Goal: Task Accomplishment & Management: Manage account settings

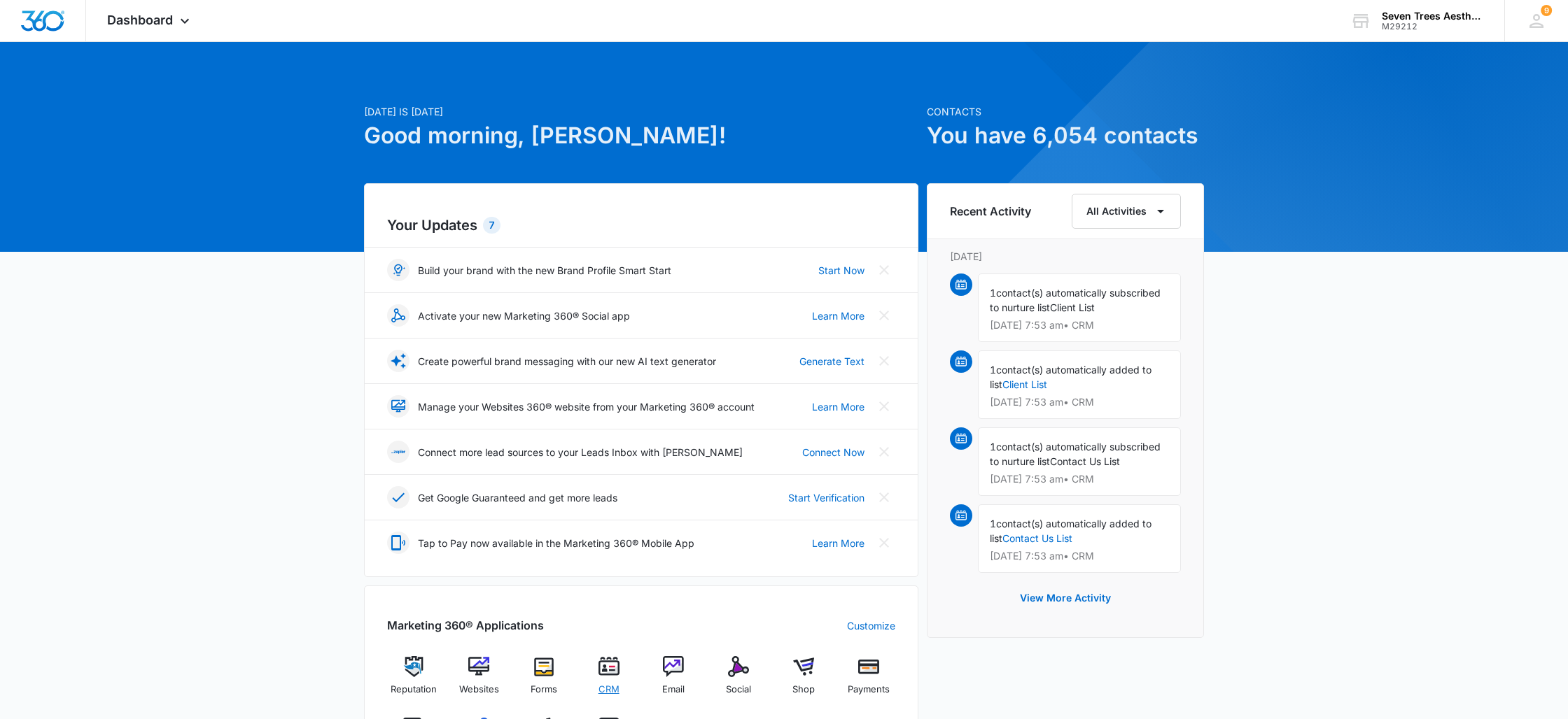
click at [612, 680] on div "CRM" at bounding box center [608, 681] width 54 height 50
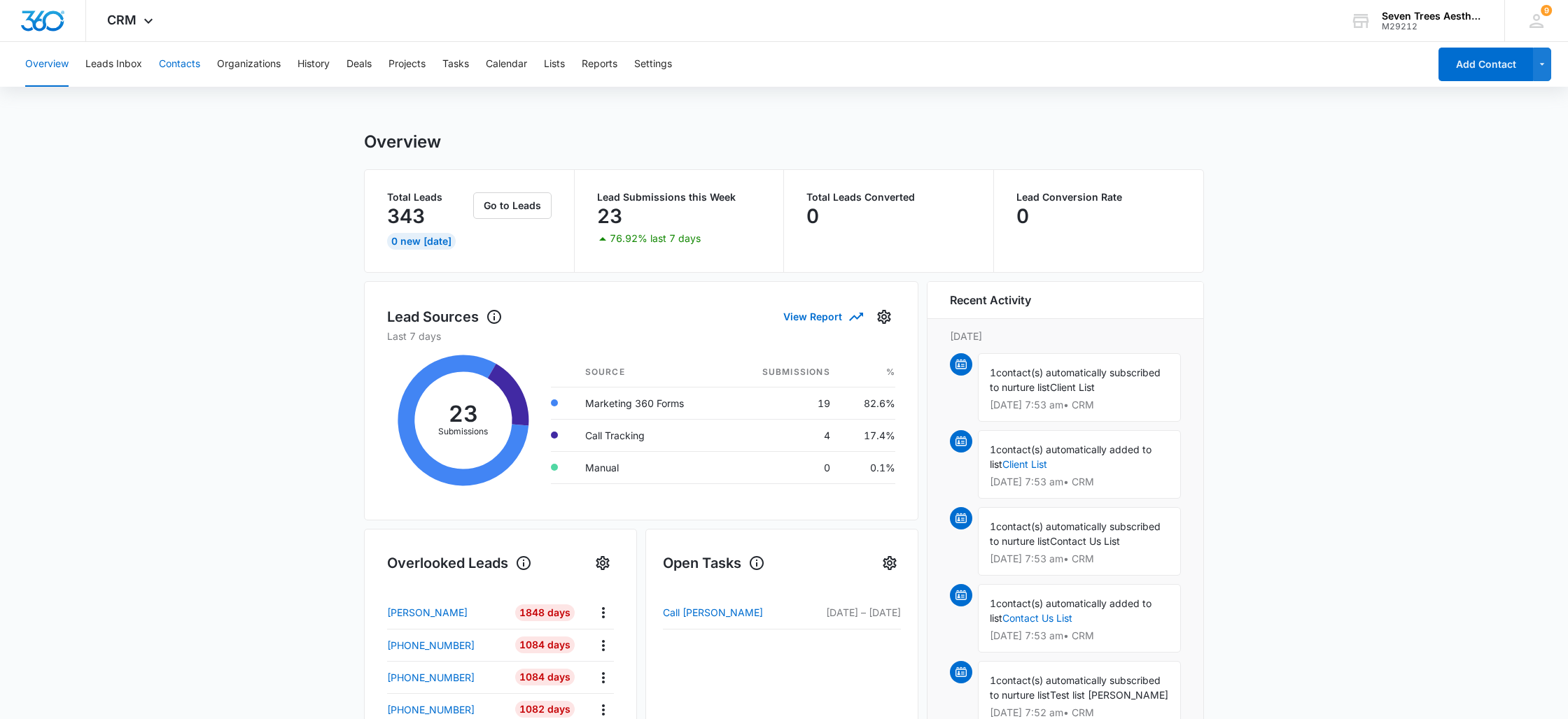
click at [177, 65] on button "Contacts" at bounding box center [179, 64] width 41 height 45
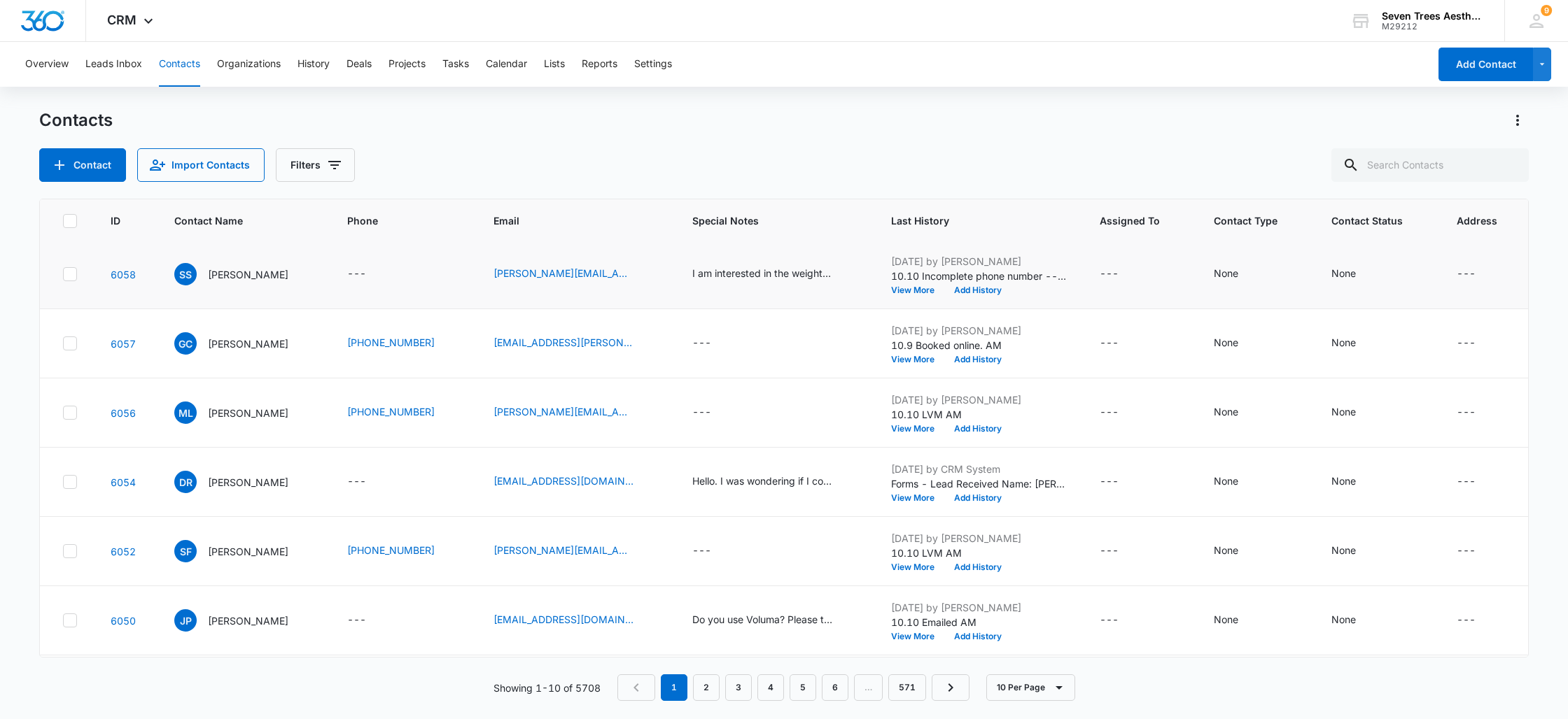
scroll to position [147, 0]
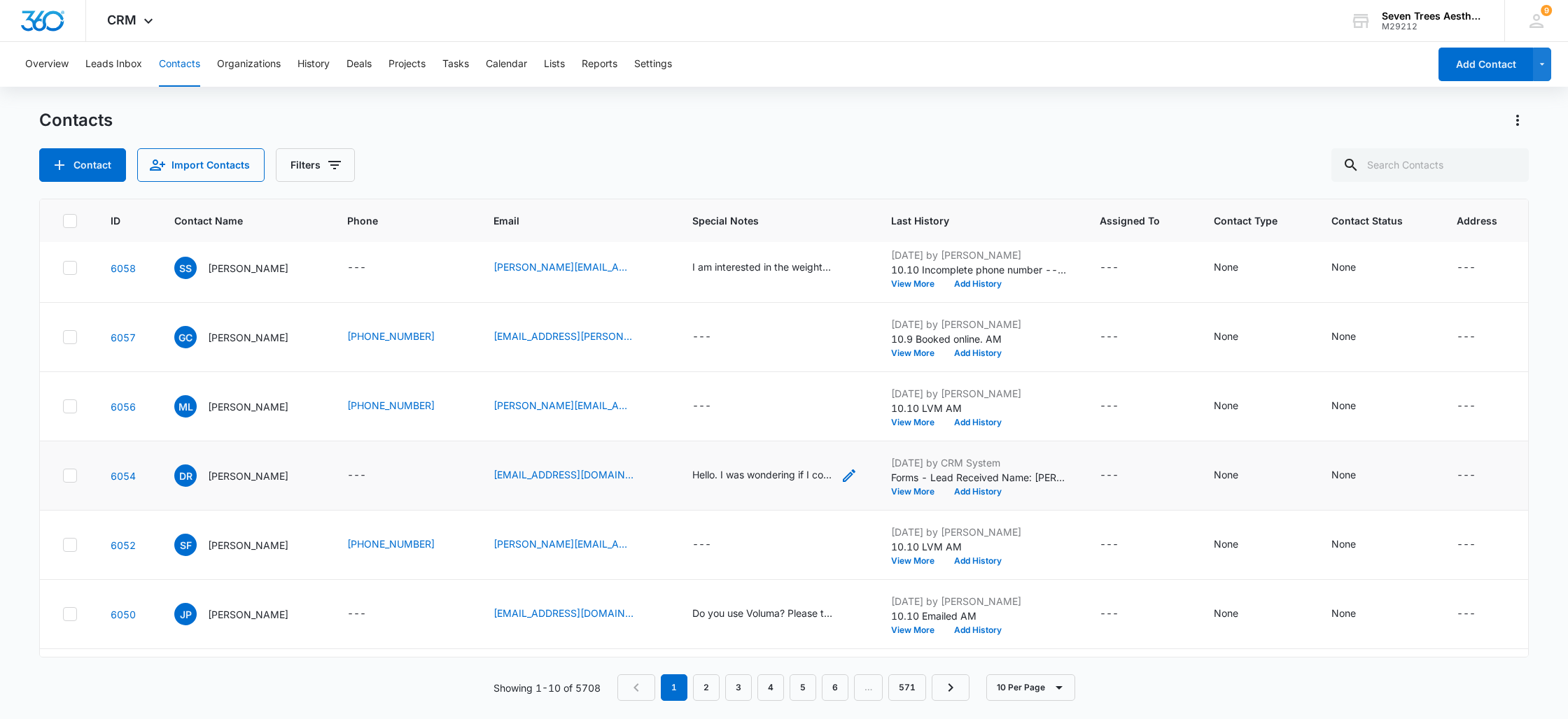
click at [773, 481] on div "Hello. I was wondering if I could get a quote for your [MEDICAL_DATA]. I know i…" at bounding box center [762, 475] width 140 height 15
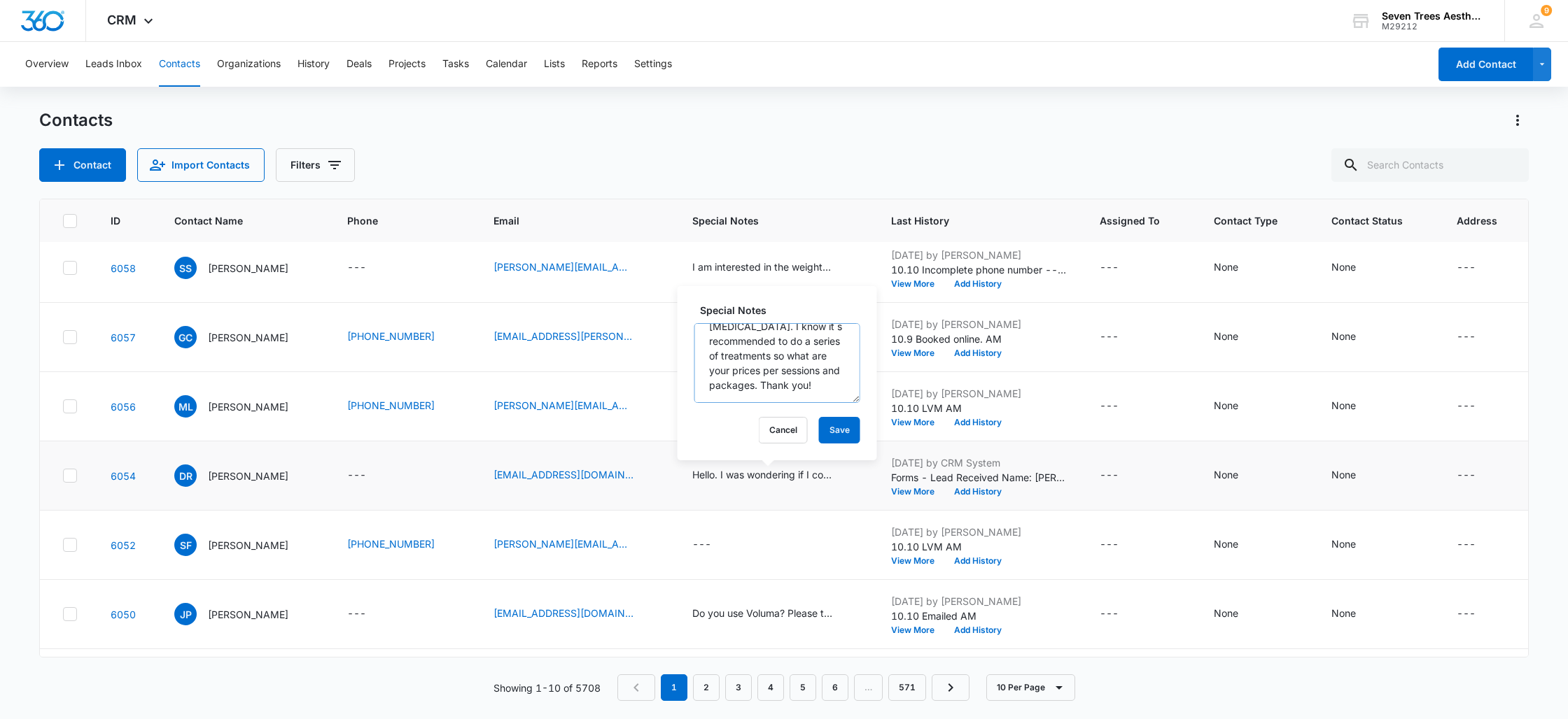
scroll to position [74, 0]
click at [966, 489] on button "Add History" at bounding box center [978, 491] width 67 height 8
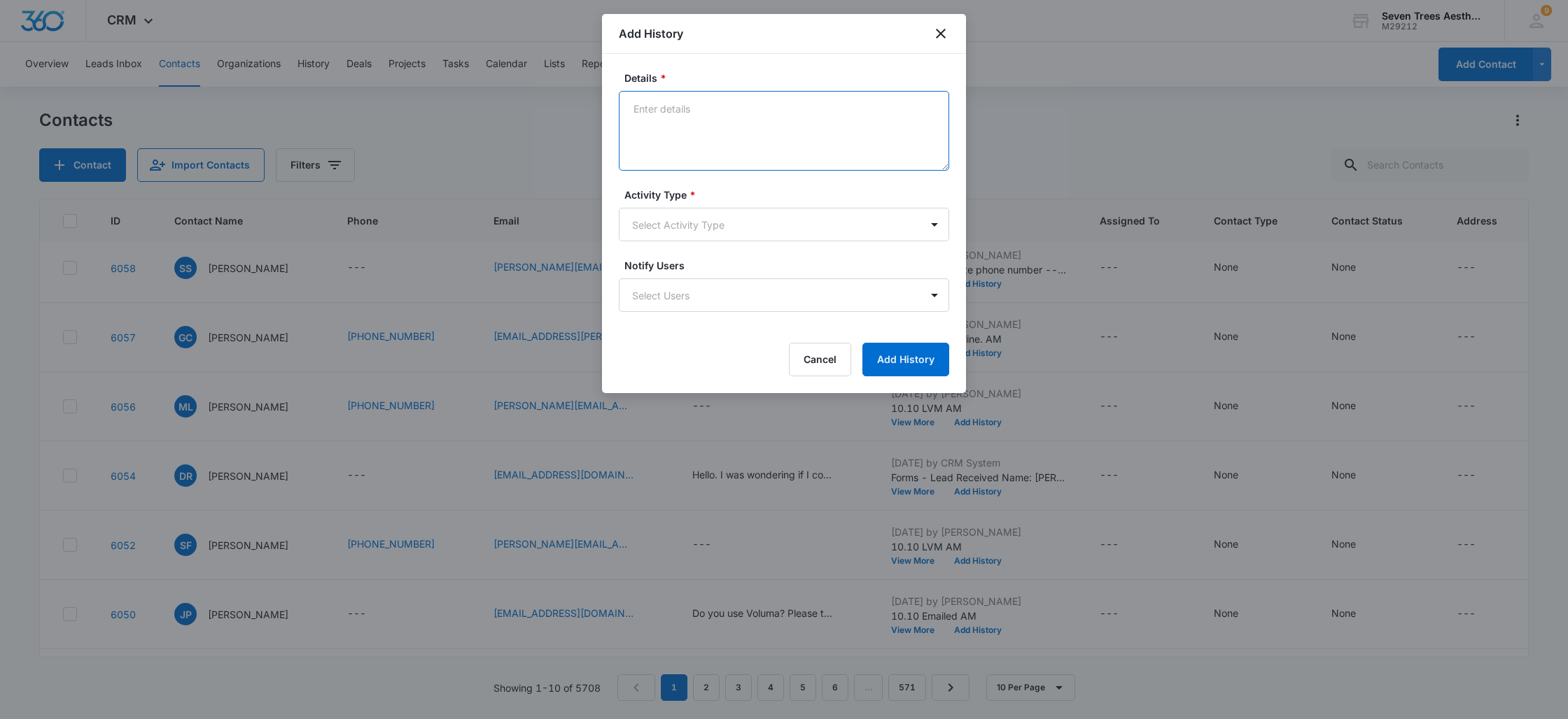
click at [742, 115] on textarea "Details *" at bounding box center [784, 130] width 331 height 80
type textarea "10.10 Sent email"
click at [744, 223] on body "CRM Apps Reputation Websites Forms CRM Email Social Shop Payments POS Content A…" at bounding box center [784, 360] width 1568 height 719
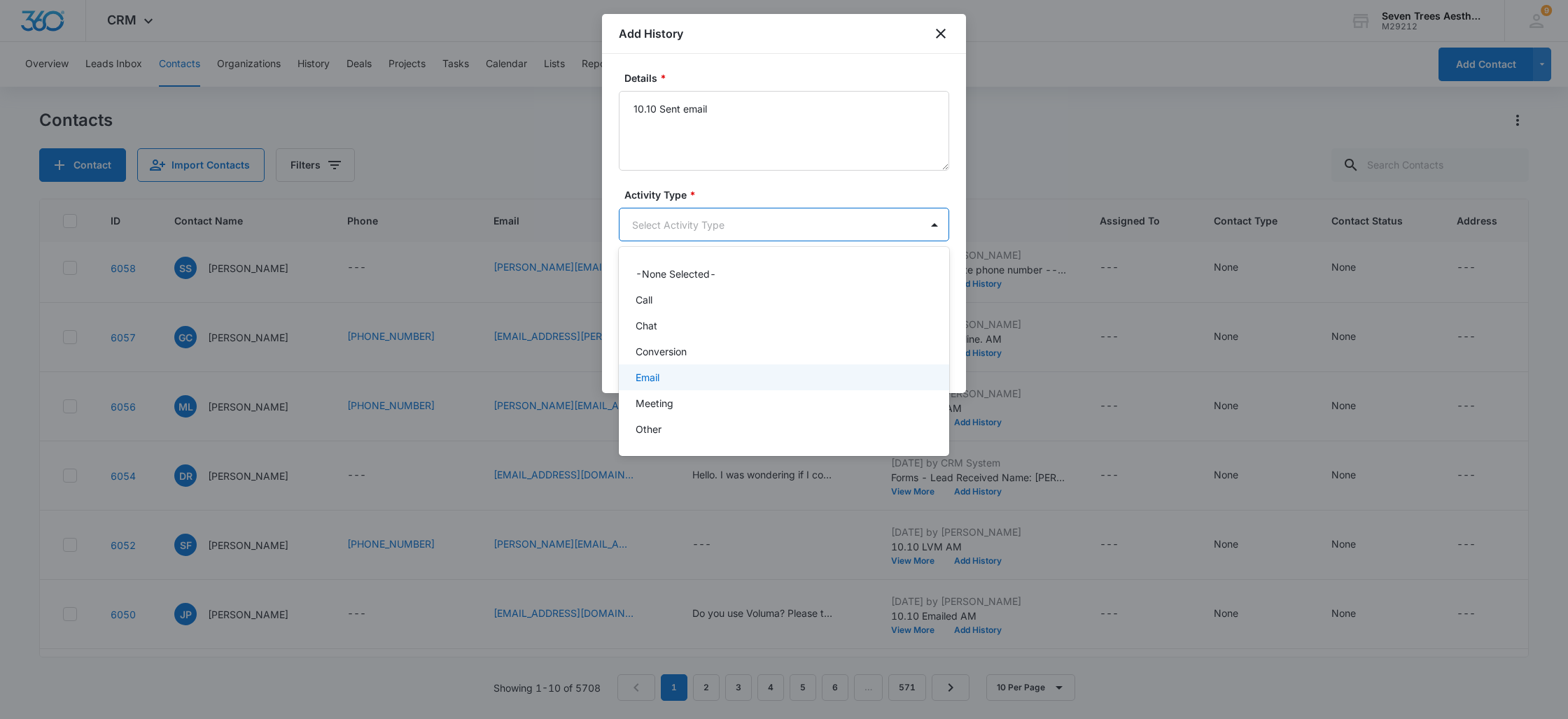
click at [691, 385] on div "Email" at bounding box center [784, 377] width 331 height 26
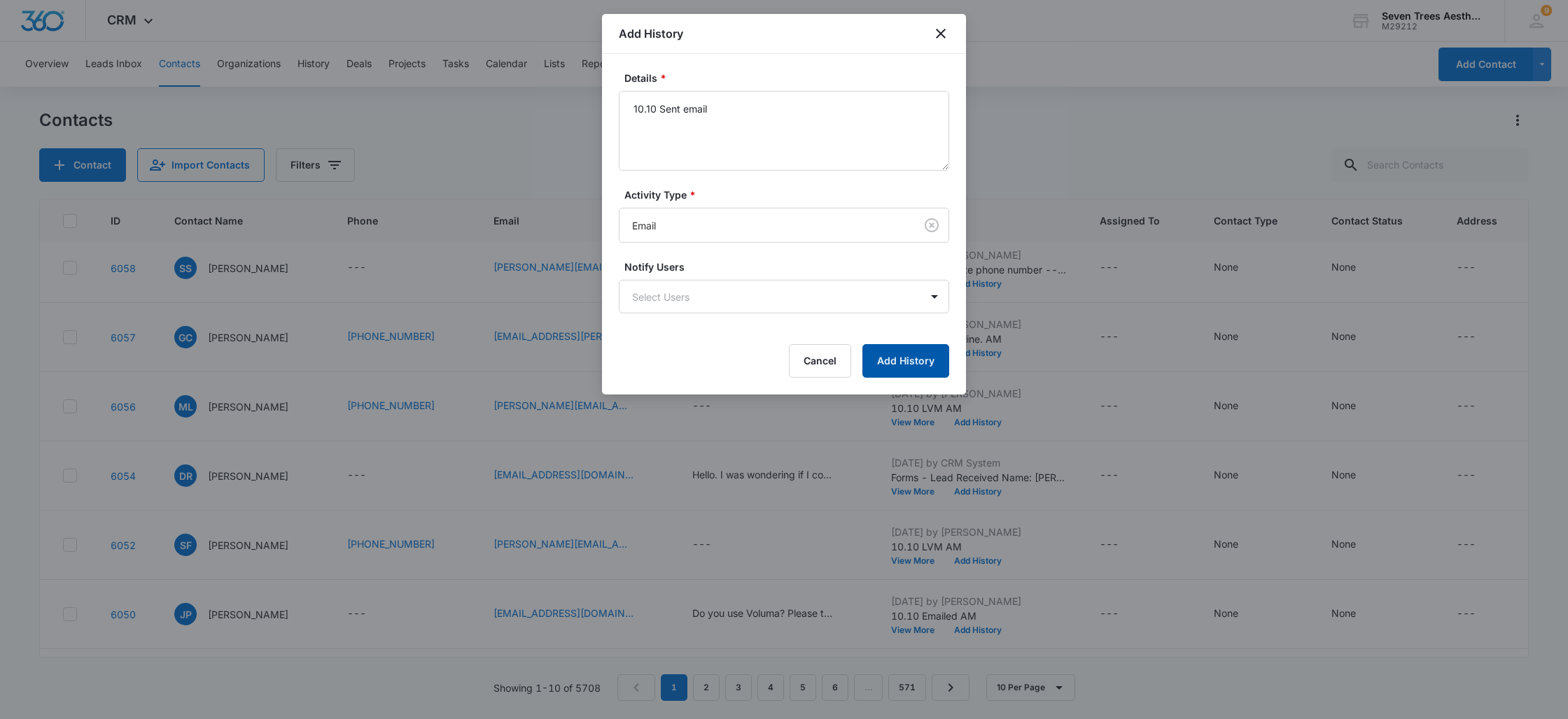
click at [905, 349] on button "Add History" at bounding box center [905, 360] width 87 height 33
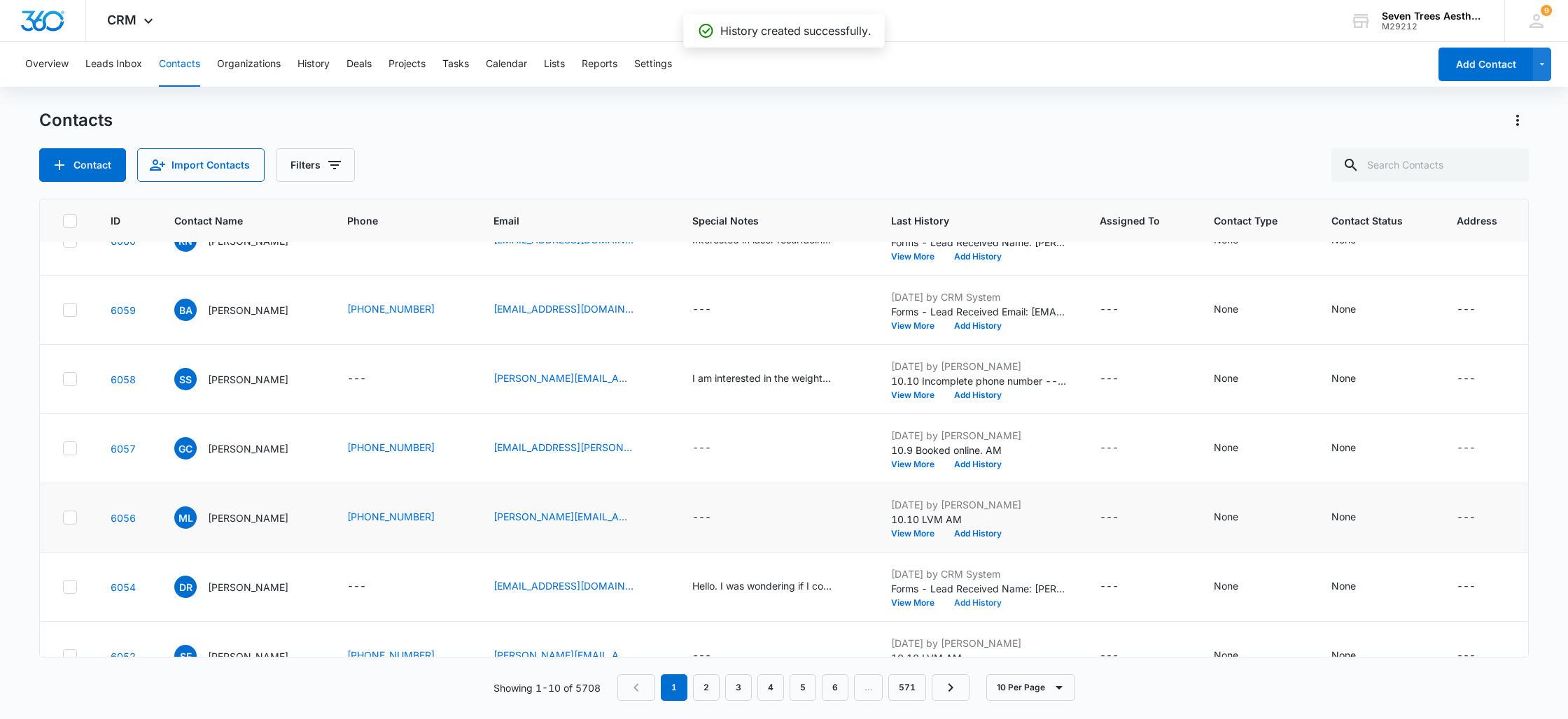
scroll to position [0, 0]
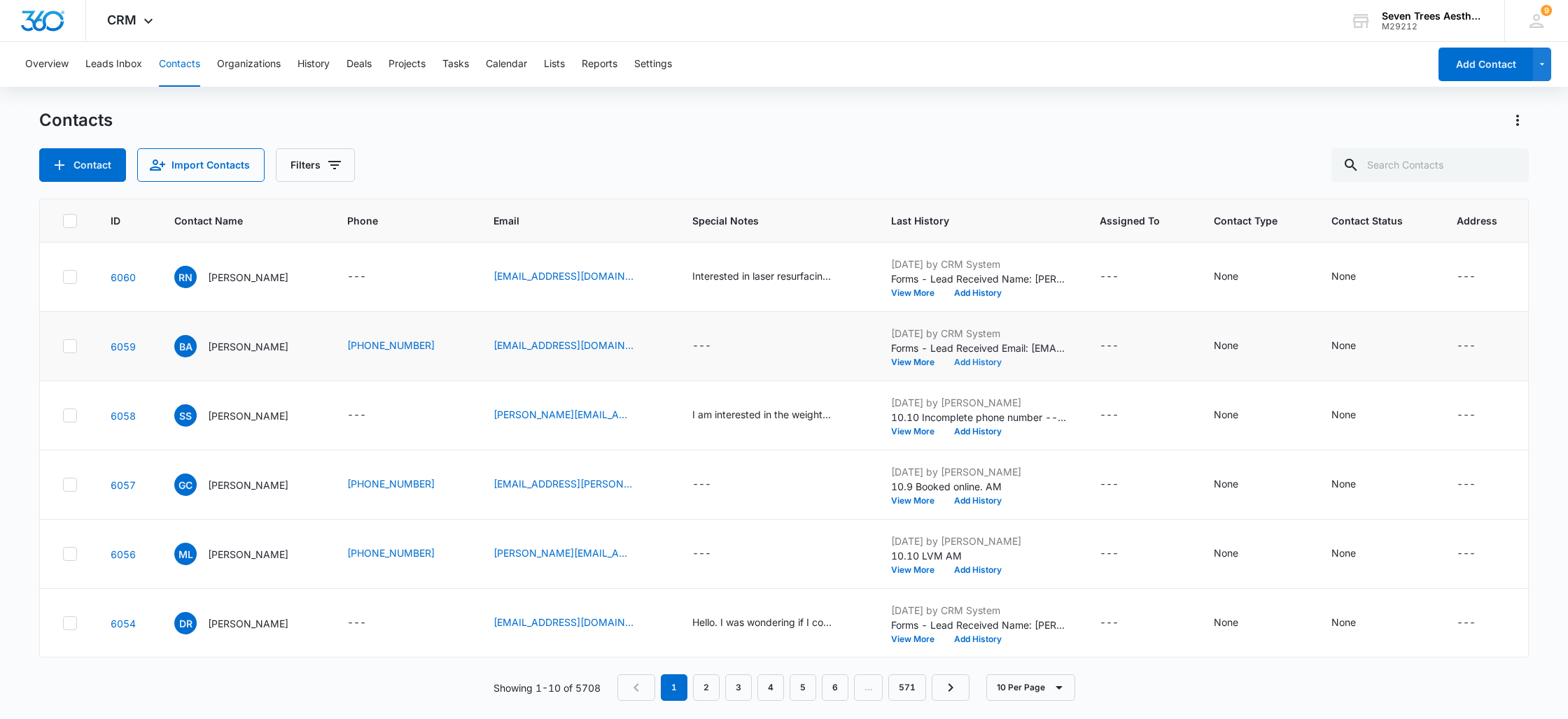
click at [970, 363] on button "Add History" at bounding box center [978, 362] width 67 height 8
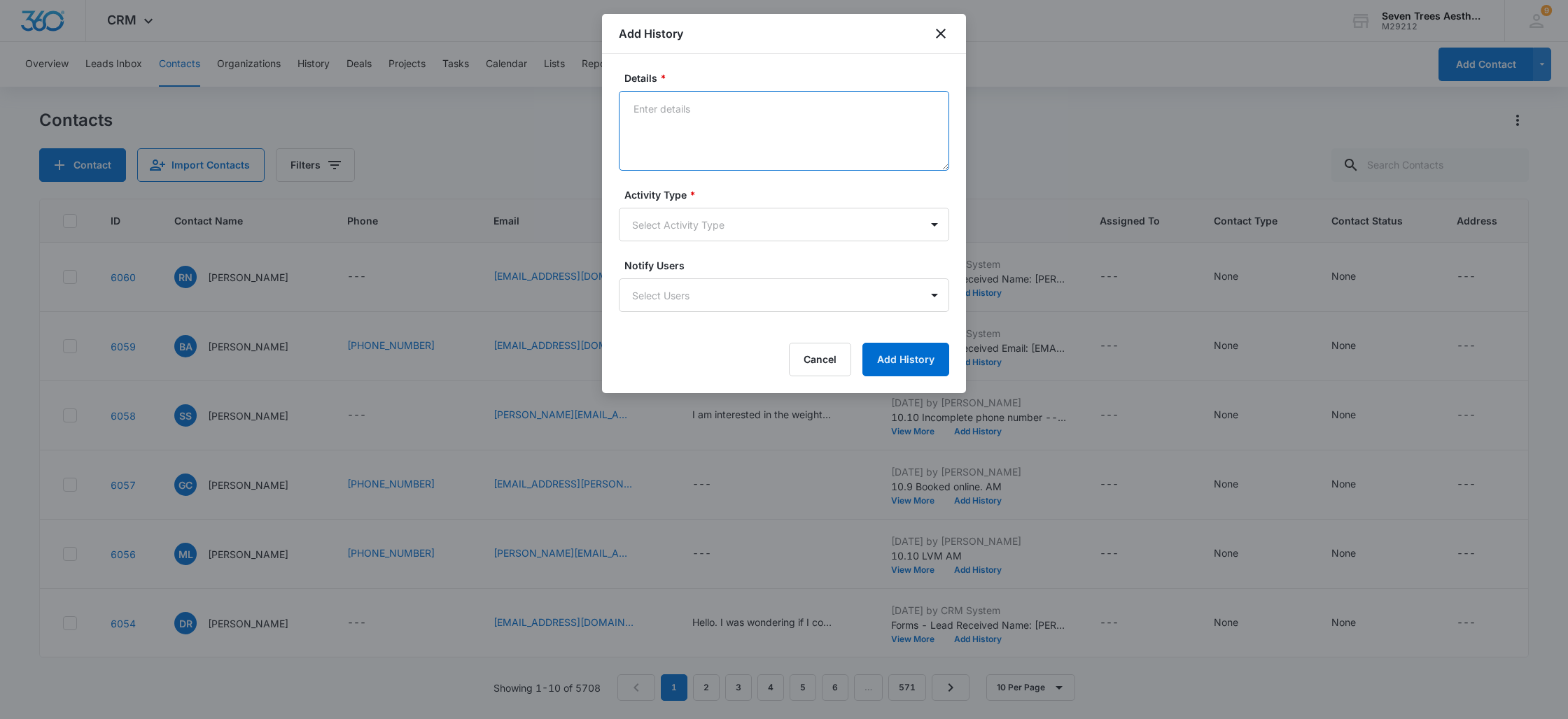
click at [755, 151] on textarea "Details *" at bounding box center [784, 130] width 331 height 80
type textarea "10.10 Scheduled AM"
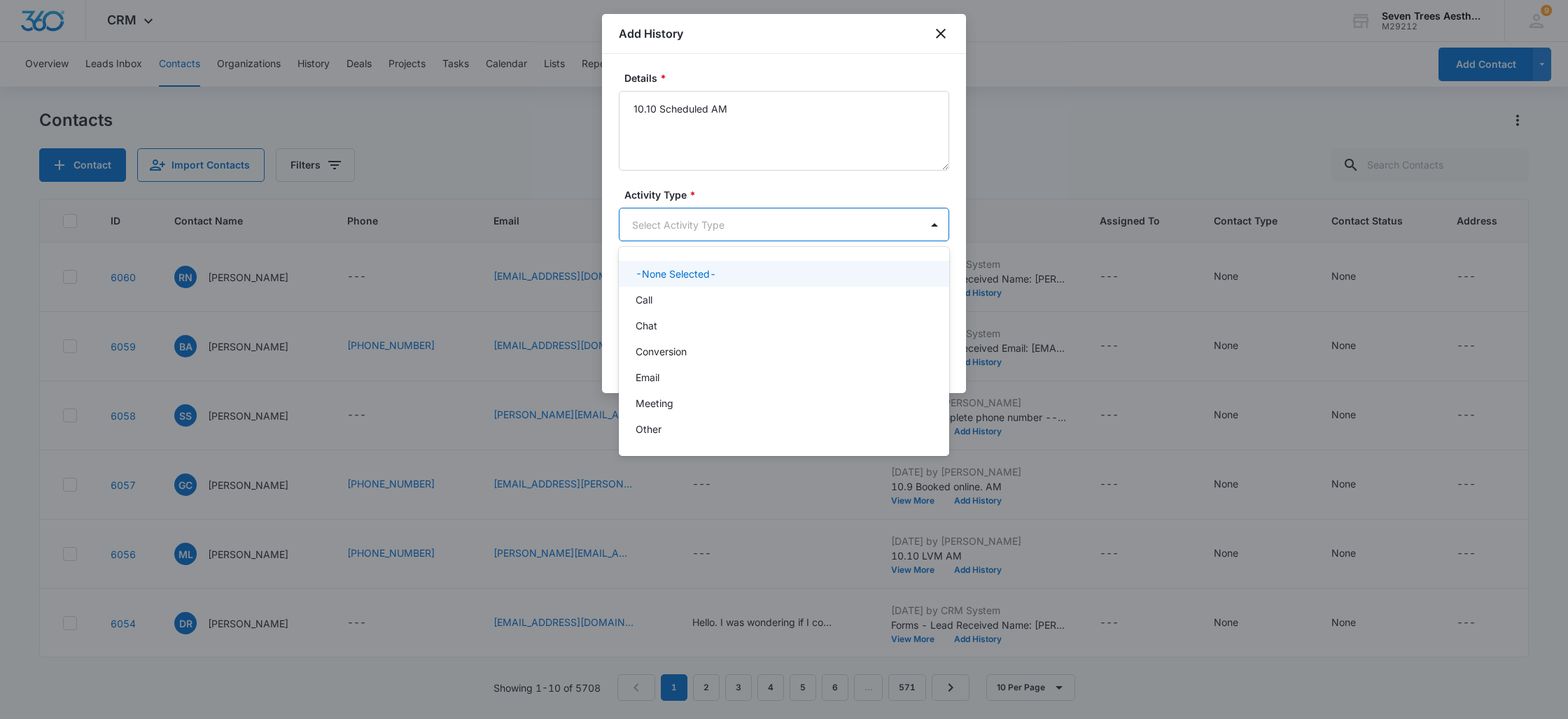
click at [740, 236] on body "CRM Apps Reputation Websites Forms CRM Email Social Shop Payments POS Content A…" at bounding box center [784, 360] width 1568 height 719
click at [697, 295] on div "Call" at bounding box center [783, 300] width 294 height 15
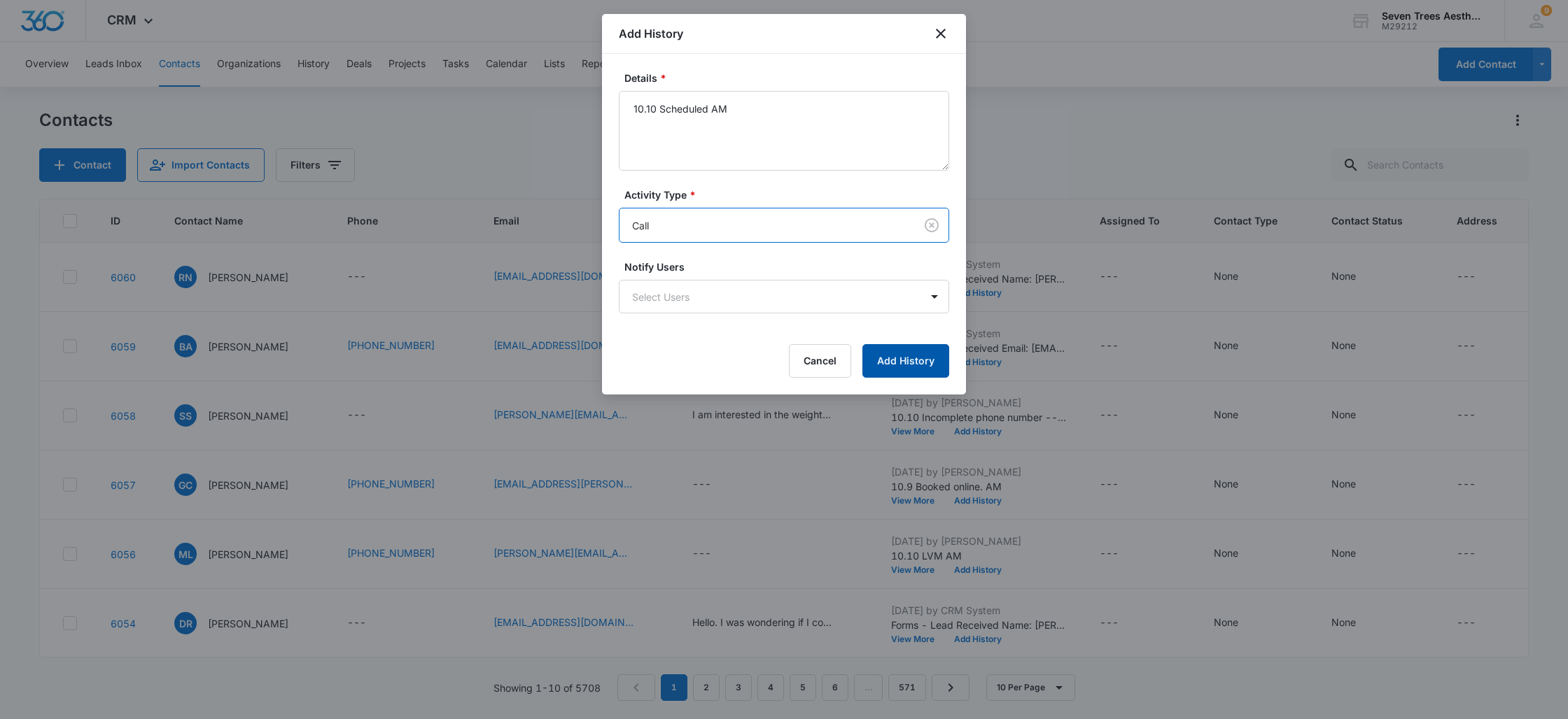
click at [905, 365] on button "Add History" at bounding box center [905, 360] width 87 height 33
